Goal: Use online tool/utility

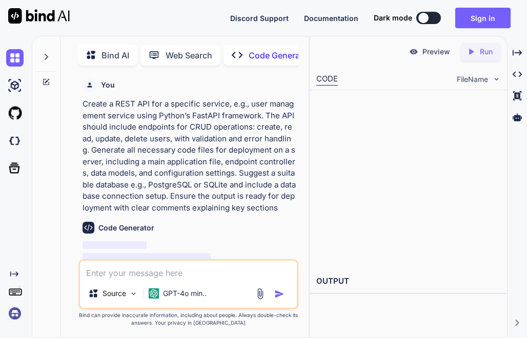
scroll to position [84, 0]
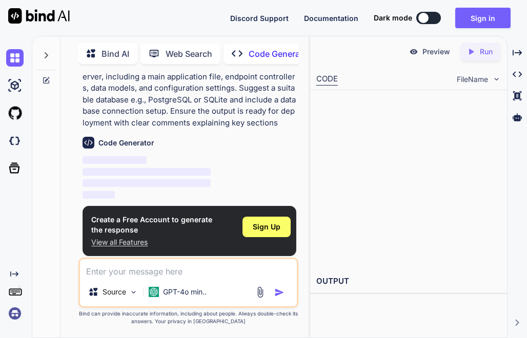
type textarea "x"
paste textarea "//@version=5 indicator("BIW + Inside Bar Highlighter", overlay=true) bodyHigh =…"
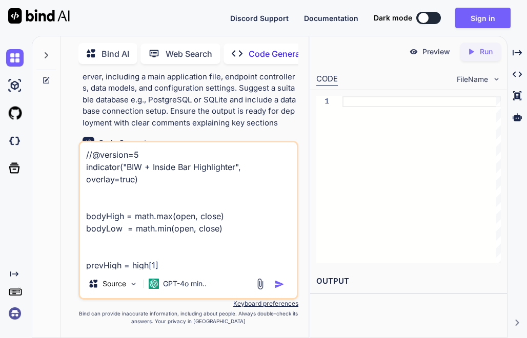
click at [87, 152] on textarea "//@version=5 indicator("BIW + Inside Bar Highlighter", overlay=true) bodyHigh =…" at bounding box center [188, 206] width 217 height 127
click at [138, 156] on textarea "//@version=5 indicator("BIW + Inside Bar Highlighter", overlay=true) bodyHigh =…" at bounding box center [188, 206] width 217 height 127
click at [89, 153] on textarea "//@version=6 indicator("BIW + Inside Bar Highlighter", overlay=true) bodyHigh =…" at bounding box center [188, 206] width 217 height 127
click at [87, 153] on textarea "//@version=6 indicator("BIW + Inside Bar Highlighter", overlay=true) bodyHigh =…" at bounding box center [188, 206] width 217 height 127
paste textarea "This prompt is made in TradingView. The indicator only shows the data of the pr…"
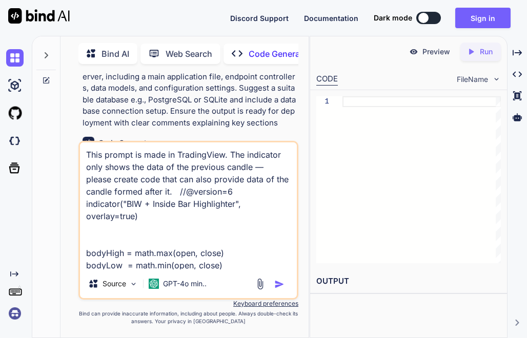
type textarea "This prompt is made in TradingView. The indicator only shows the data of the pr…"
click at [280, 286] on img "button" at bounding box center [279, 284] width 10 height 10
click at [280, 284] on img "button" at bounding box center [279, 284] width 10 height 10
click at [278, 284] on img "button" at bounding box center [279, 284] width 10 height 10
click at [185, 172] on textarea "This prompt is made in TradingView. The indicator only shows the data of the pr…" at bounding box center [188, 206] width 217 height 127
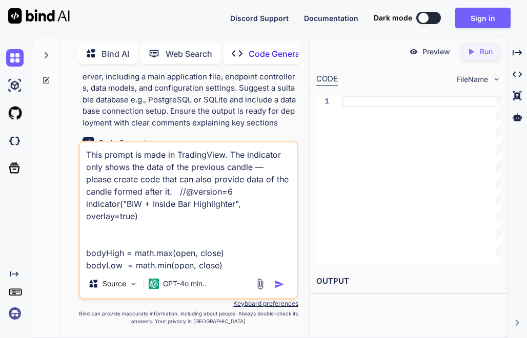
click at [206, 113] on p "Create a REST API for a specific service, e.g., user management service using P…" at bounding box center [190, 70] width 214 height 115
click at [127, 286] on div "Source" at bounding box center [113, 284] width 58 height 21
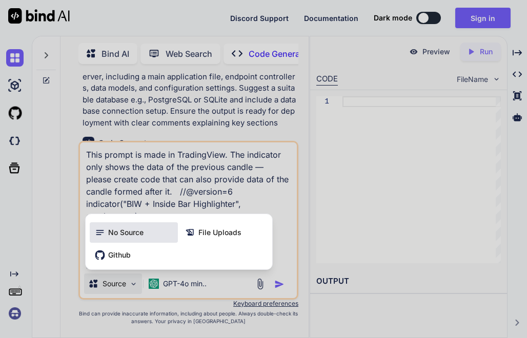
click at [128, 230] on span "No Source" at bounding box center [125, 233] width 35 height 10
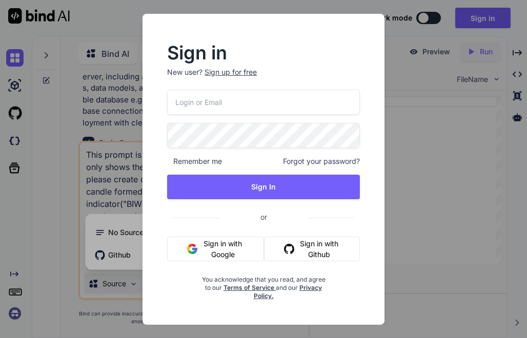
click at [110, 102] on div "Sign in New user? Sign up for free Remember me Forgot your password? Sign In or…" at bounding box center [263, 169] width 527 height 338
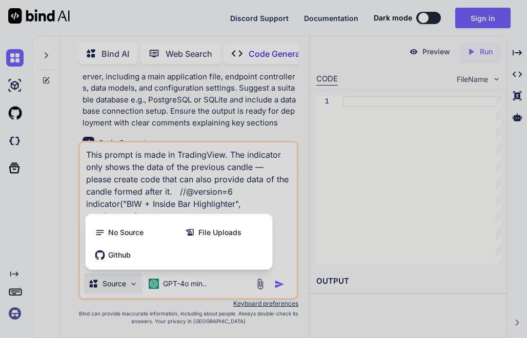
click at [275, 249] on div at bounding box center [263, 169] width 527 height 338
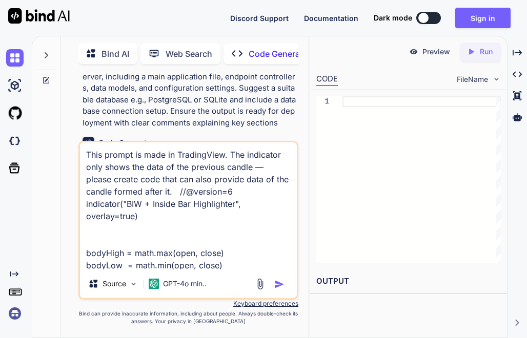
click at [280, 284] on img "button" at bounding box center [279, 284] width 10 height 10
